Goal: Task Accomplishment & Management: Use online tool/utility

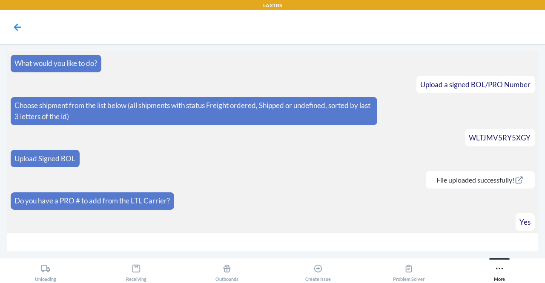
scroll to position [322, 0]
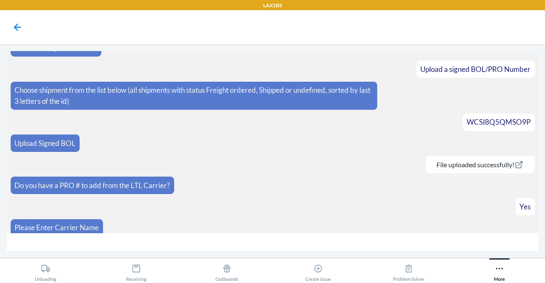
click at [436, 241] on input "text" at bounding box center [273, 242] width 532 height 18
type input "[PERSON_NAME]"
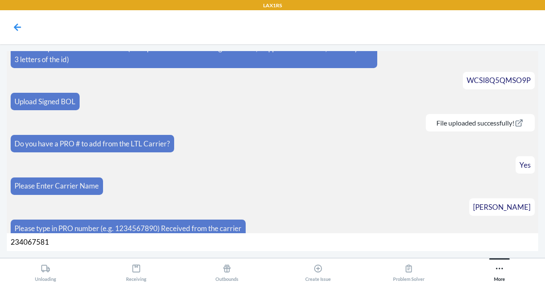
type input "2340675814"
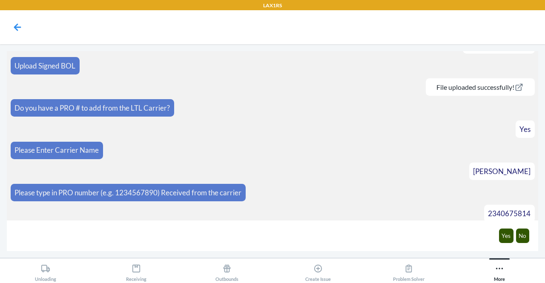
scroll to position [418, 0]
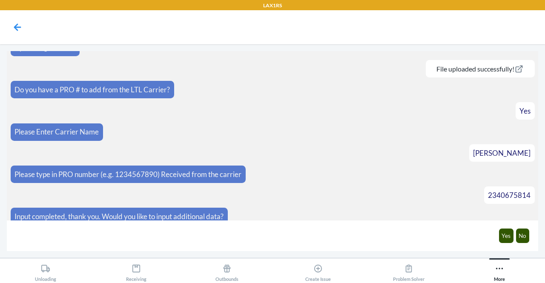
drag, startPoint x: 204, startPoint y: 227, endPoint x: 421, endPoint y: 132, distance: 237.1
click at [421, 132] on article "Please Enter Carrier Name" at bounding box center [273, 132] width 524 height 17
click at [526, 239] on button "No" at bounding box center [523, 236] width 14 height 14
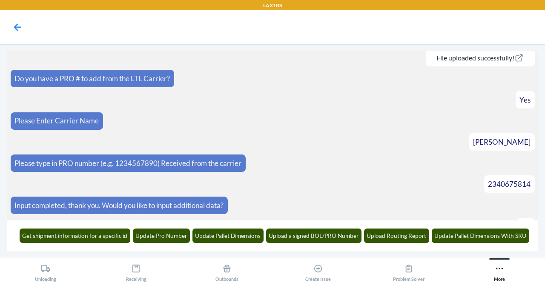
scroll to position [460, 0]
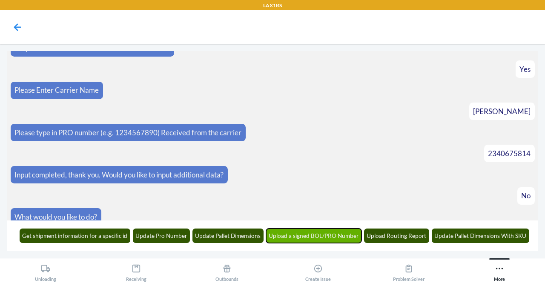
click at [326, 236] on button "Upload a signed BOL/PRO Number" at bounding box center [314, 236] width 96 height 14
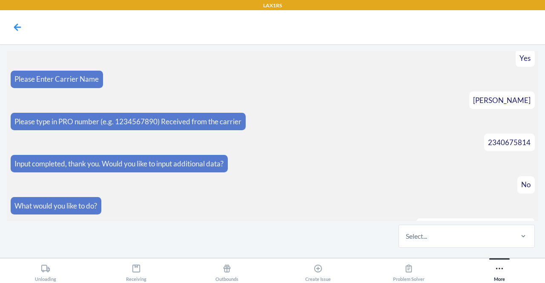
scroll to position [511, 0]
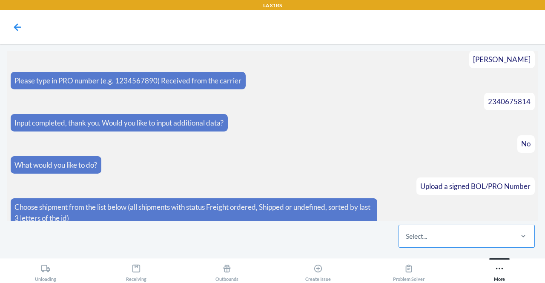
click at [442, 241] on div "Select..." at bounding box center [455, 236] width 113 height 22
click at [407, 241] on input "Select..." at bounding box center [406, 236] width 1 height 10
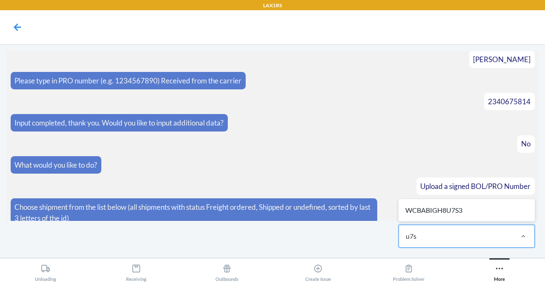
type input "u7s3"
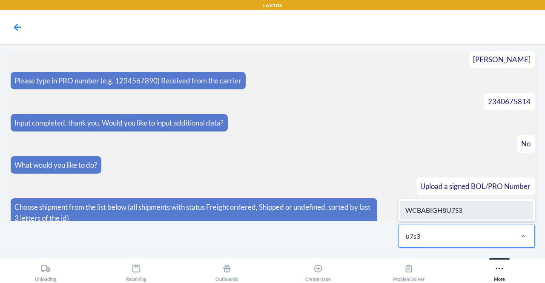
click at [468, 207] on div "WCBABIGH8U7S3" at bounding box center [466, 210] width 133 height 19
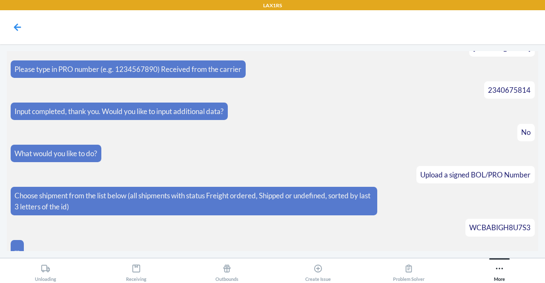
scroll to position [587, 0]
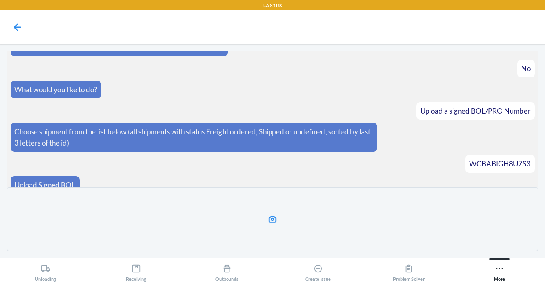
click at [276, 218] on icon at bounding box center [273, 219] width 8 height 7
click at [0, 0] on input "file" at bounding box center [0, 0] width 0 height 0
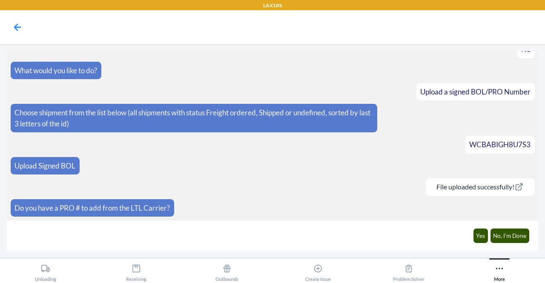
scroll to position [595, 0]
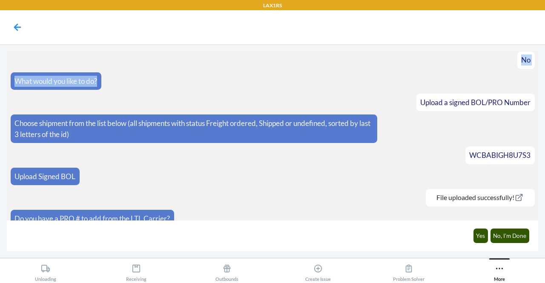
drag, startPoint x: 177, startPoint y: 43, endPoint x: 545, endPoint y: 270, distance: 432.2
click at [343, 56] on section "What would you like to do? Upload a signed BOL/PRO Number Choose shipment from …" at bounding box center [273, 136] width 532 height 170
click at [479, 234] on button "Yes" at bounding box center [481, 236] width 15 height 14
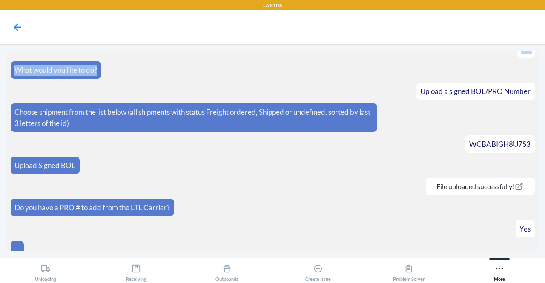
scroll to position [624, 0]
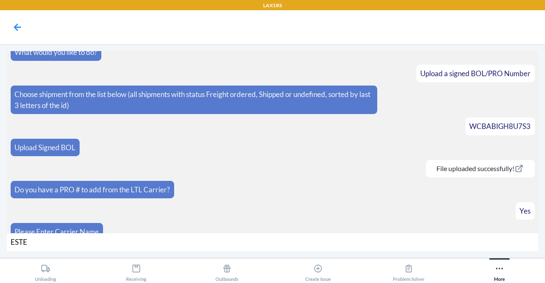
type input "[PERSON_NAME]"
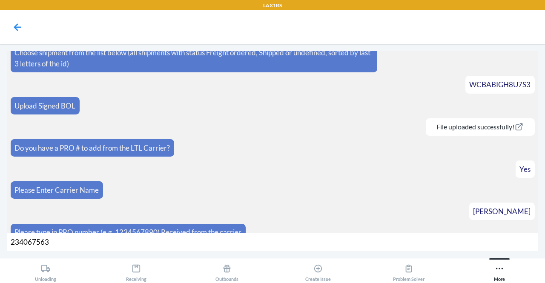
type input "2340675630"
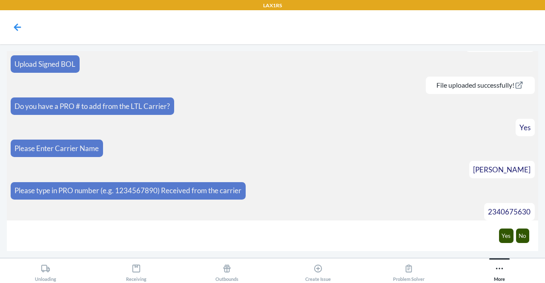
scroll to position [721, 0]
